Goal: Task Accomplishment & Management: Complete application form

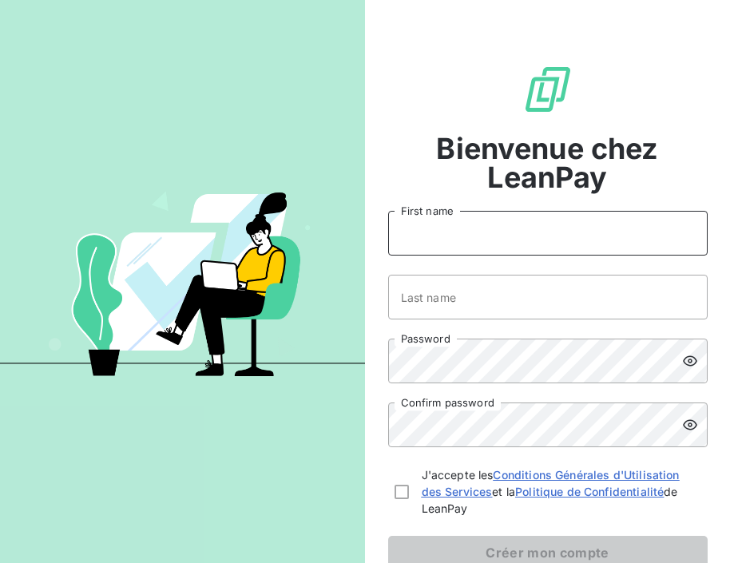
click at [510, 232] on input "First name" at bounding box center [547, 233] width 319 height 45
type input "[PERSON_NAME]"
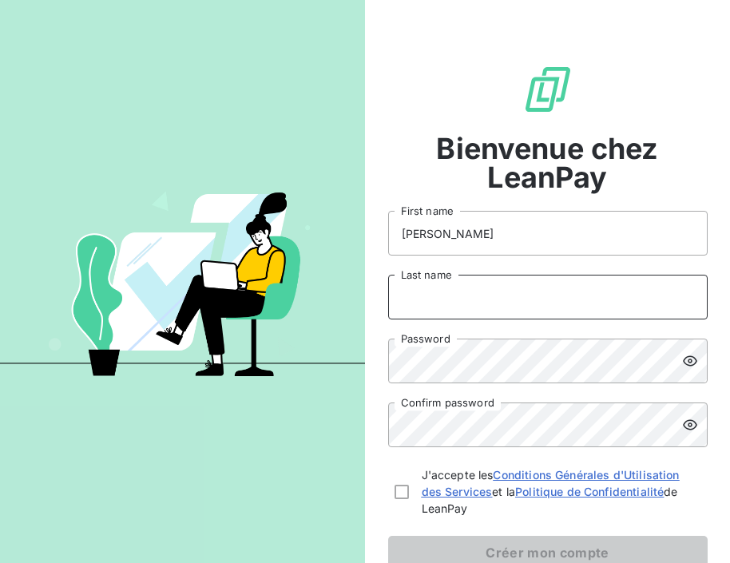
click at [424, 303] on input "Last name" at bounding box center [547, 297] width 319 height 45
type input "[DEMOGRAPHIC_DATA]"
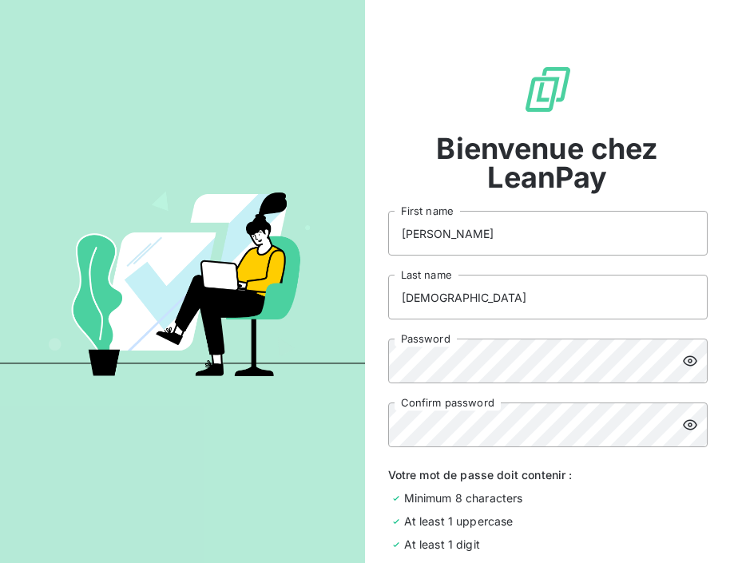
click at [688, 179] on span "Bienvenue chez LeanPay" at bounding box center [547, 162] width 319 height 57
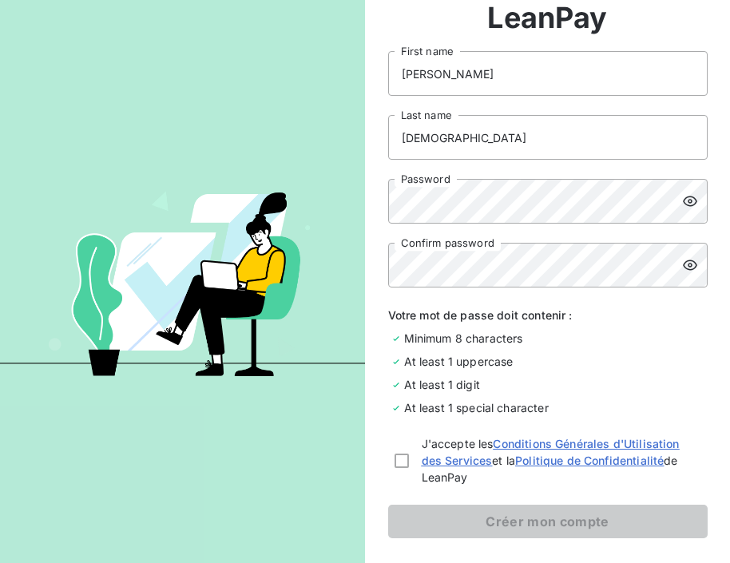
scroll to position [192, 0]
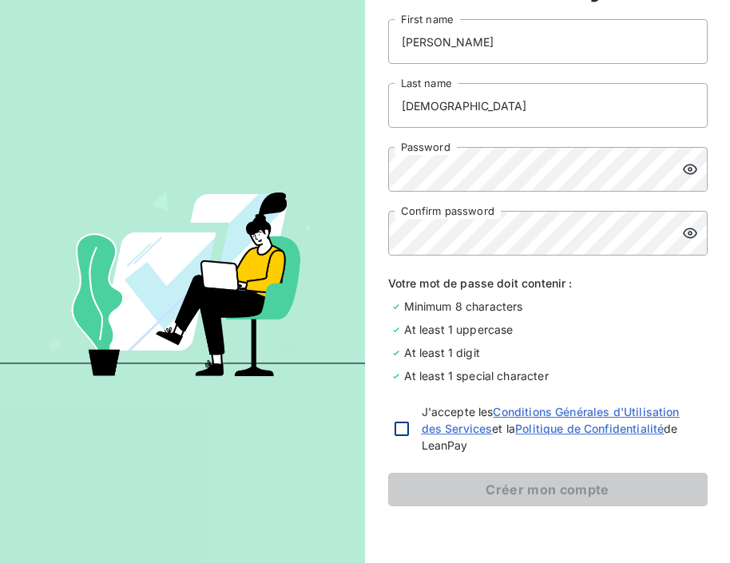
click at [403, 434] on div at bounding box center [401, 428] width 14 height 14
checkbox input "true"
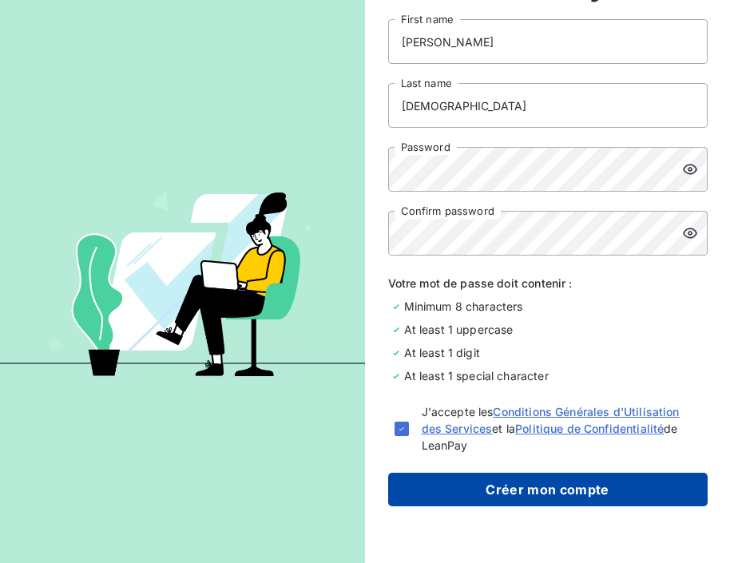
click at [461, 477] on button "Créer mon compte" at bounding box center [547, 490] width 319 height 34
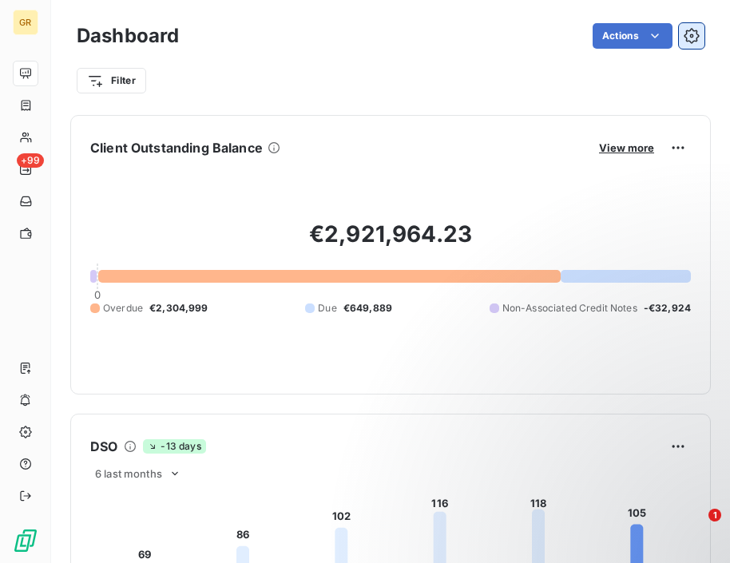
click at [693, 40] on icon "button" at bounding box center [690, 35] width 15 height 15
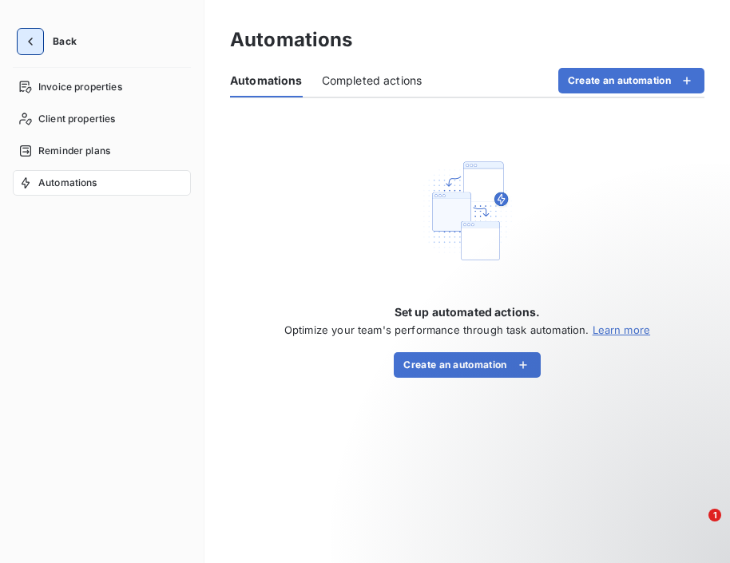
click at [24, 37] on icon "button" at bounding box center [30, 42] width 16 height 16
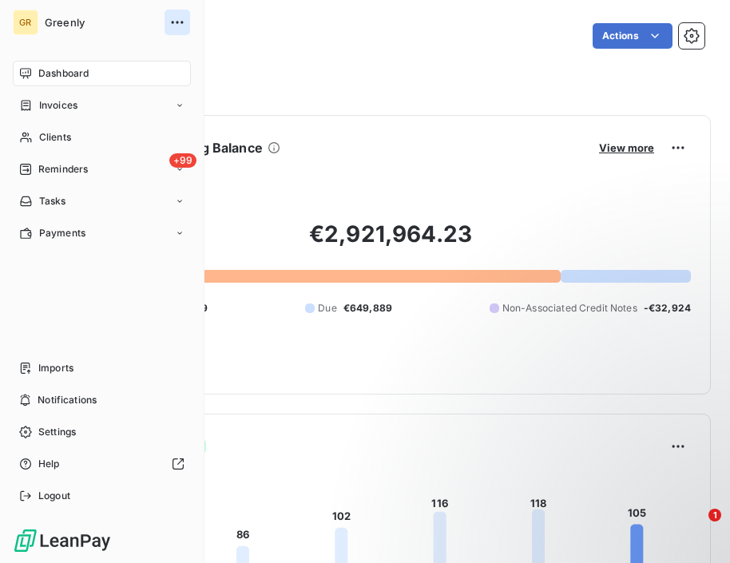
click at [180, 26] on icon "button" at bounding box center [177, 22] width 16 height 16
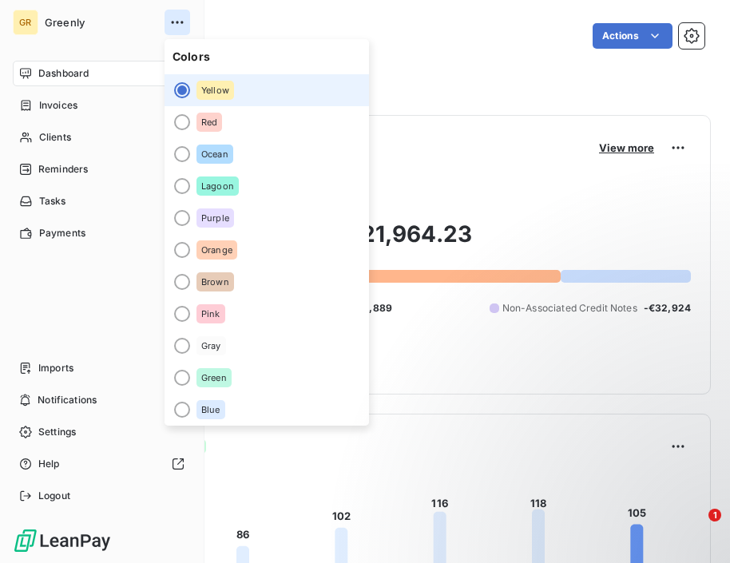
click at [180, 26] on icon "button" at bounding box center [177, 22] width 16 height 16
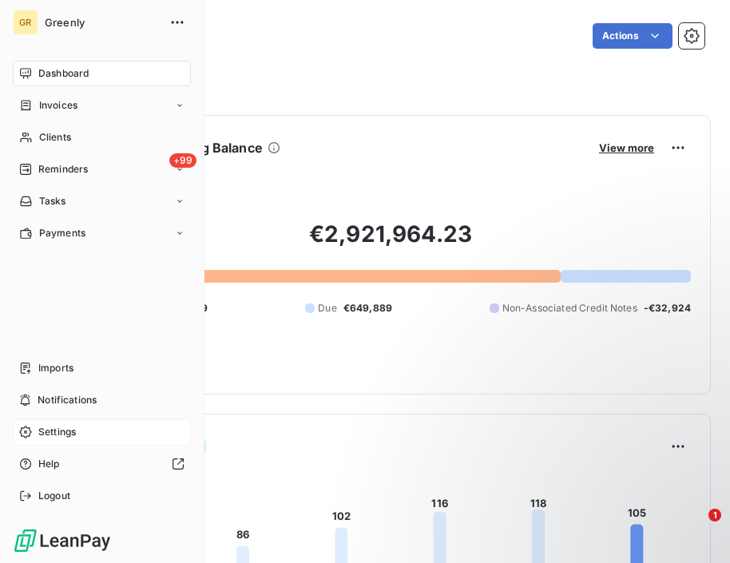
click at [57, 430] on span "Settings" at bounding box center [57, 432] width 38 height 14
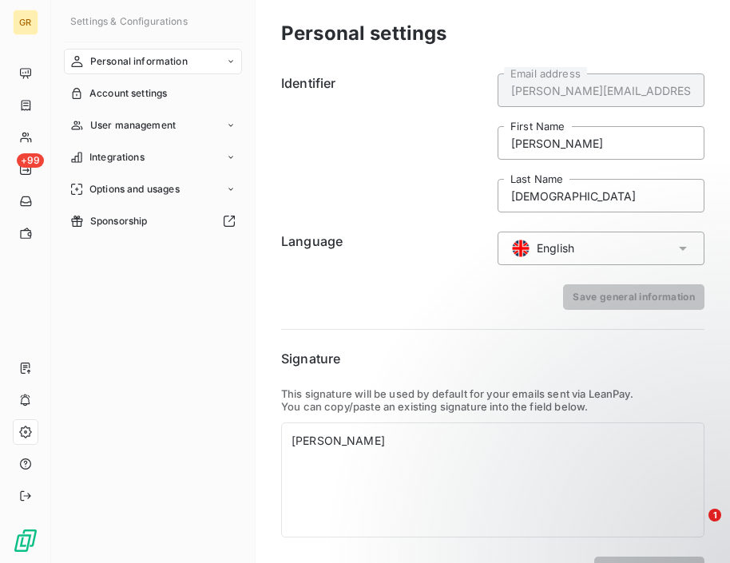
click at [441, 313] on div "Identifier [PERSON_NAME][EMAIL_ADDRESS][PERSON_NAME][DOMAIN_NAME] Email address…" at bounding box center [492, 324] width 423 height 515
